Goal: Task Accomplishment & Management: Use online tool/utility

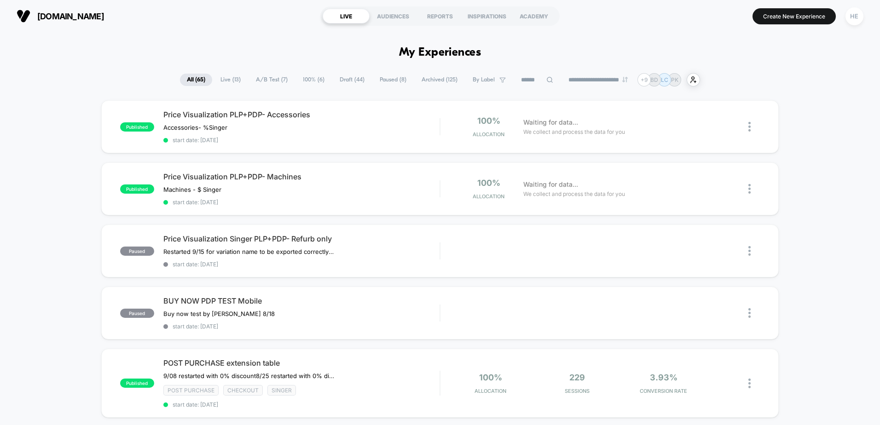
click at [229, 82] on span "Live ( 13 )" at bounding box center [230, 80] width 34 height 12
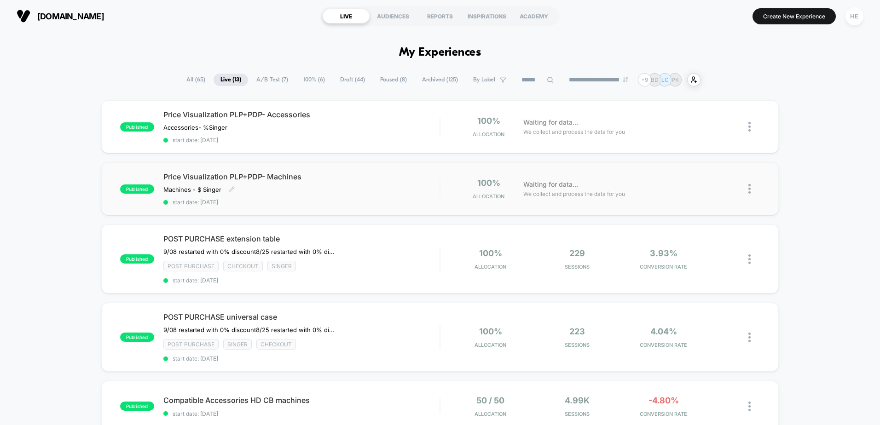
click at [363, 198] on div "Price Visualization PLP+PDP- Machines Machines - $ Singer﻿ Click to edit experi…" at bounding box center [301, 189] width 276 height 34
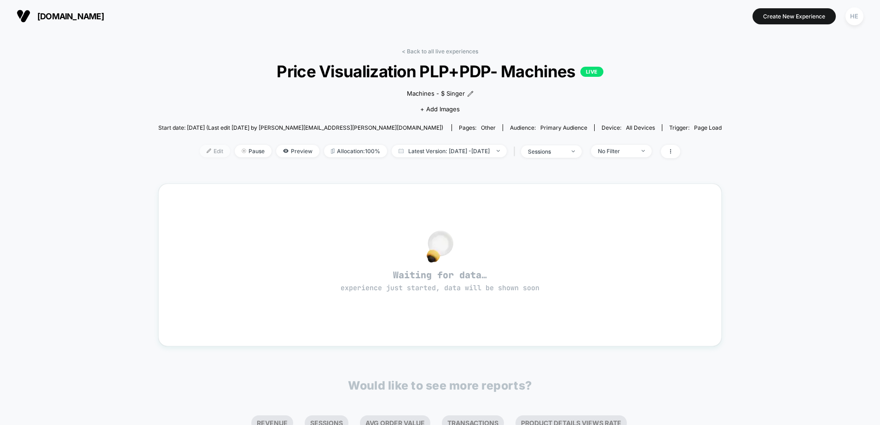
click at [200, 155] on span "Edit" at bounding box center [215, 151] width 30 height 12
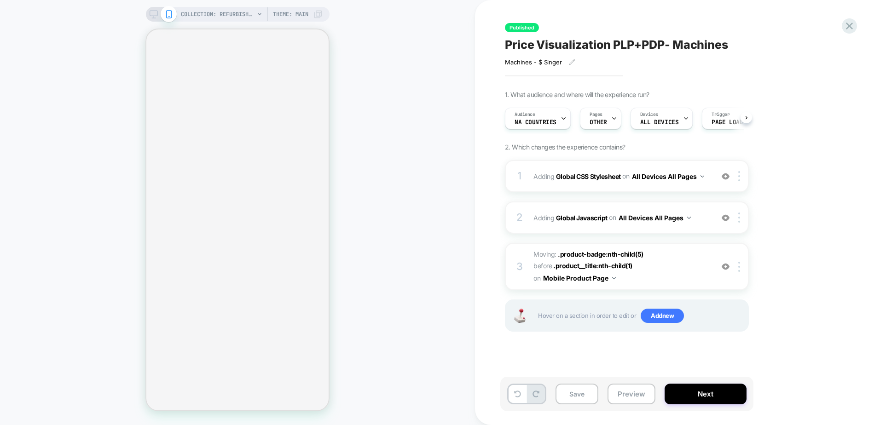
scroll to position [0, 0]
click at [726, 268] on img at bounding box center [725, 267] width 8 height 8
click at [722, 268] on img at bounding box center [725, 267] width 8 height 8
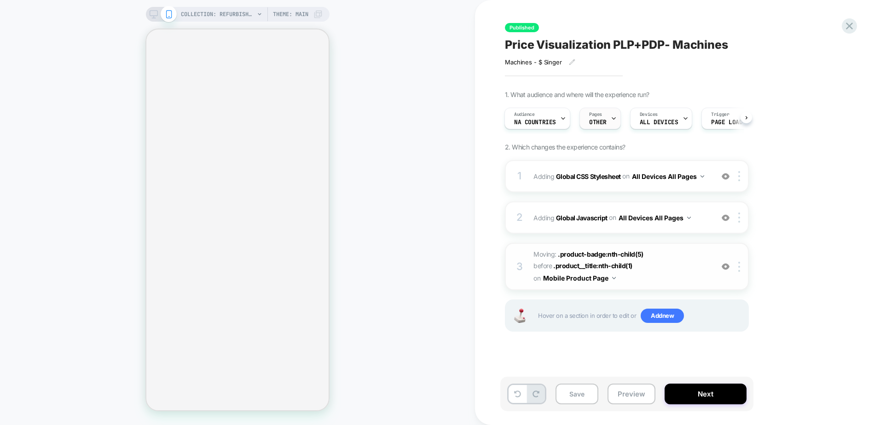
click at [595, 117] on span "Pages" at bounding box center [595, 114] width 13 height 6
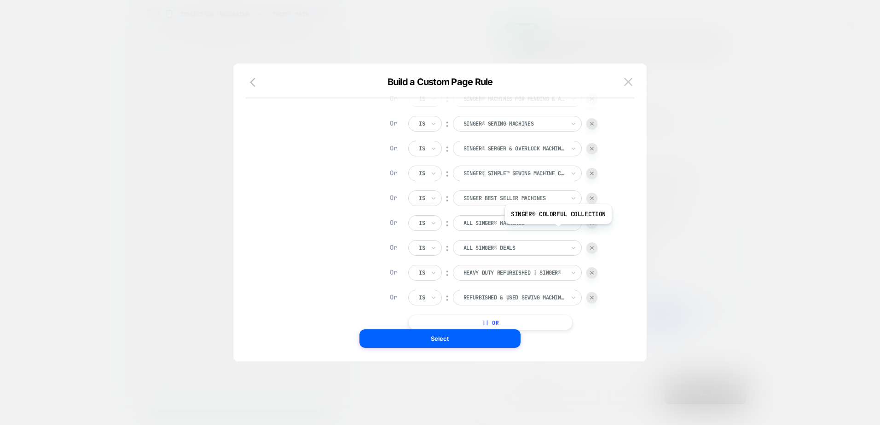
scroll to position [475, 0]
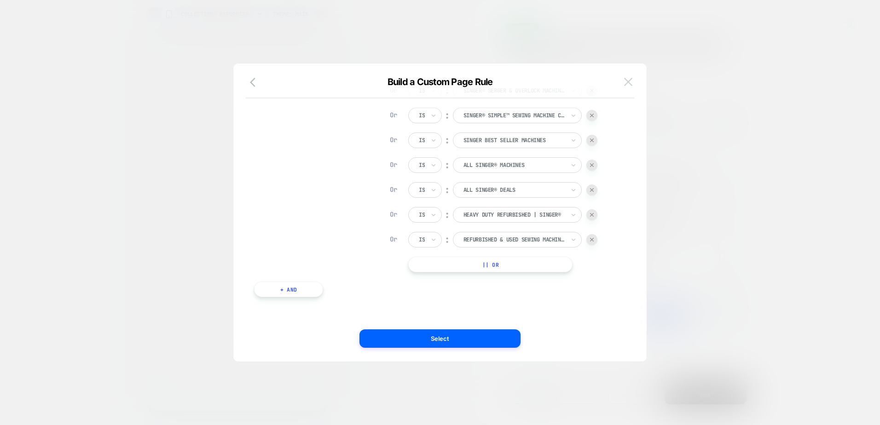
click at [632, 82] on img at bounding box center [628, 82] width 8 height 8
